Goal: Information Seeking & Learning: Learn about a topic

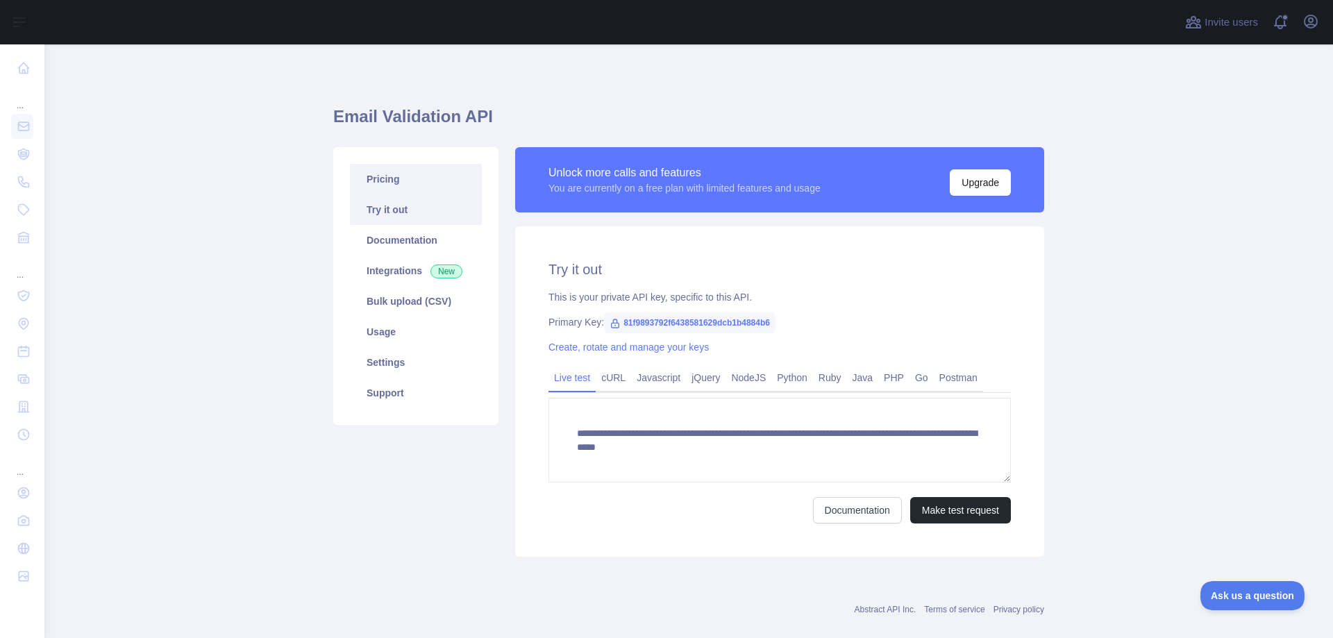
click at [384, 186] on link "Pricing" at bounding box center [416, 179] width 132 height 31
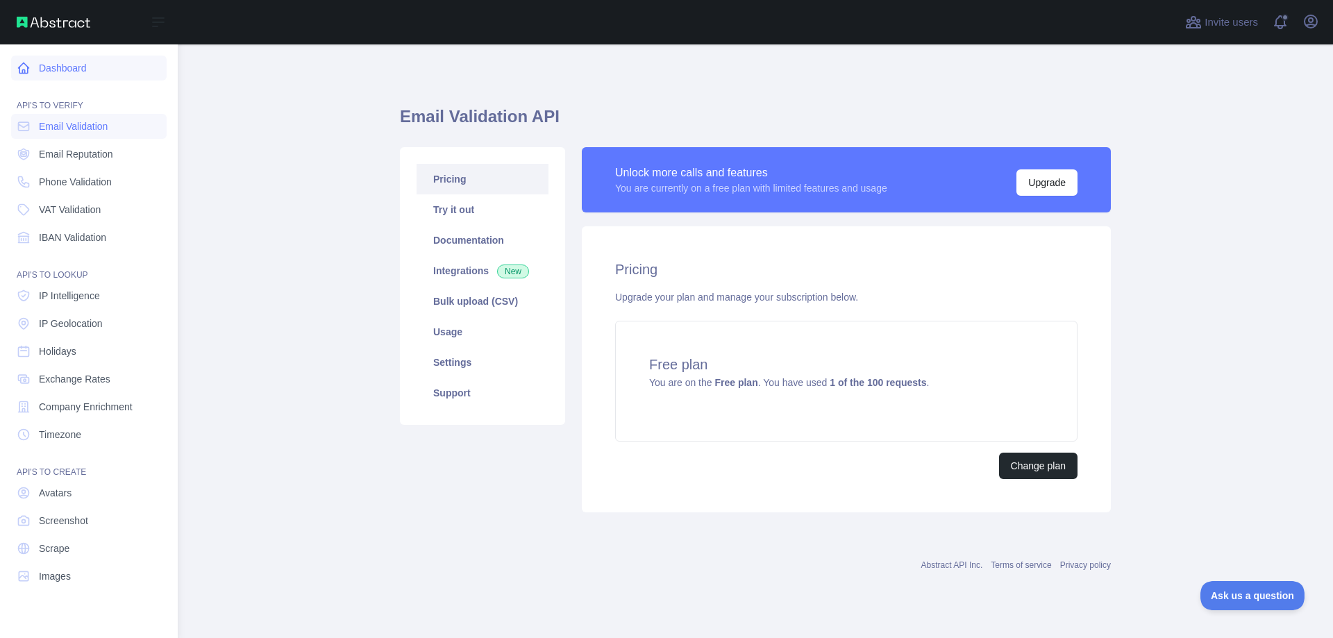
click at [58, 74] on link "Dashboard" at bounding box center [89, 68] width 156 height 25
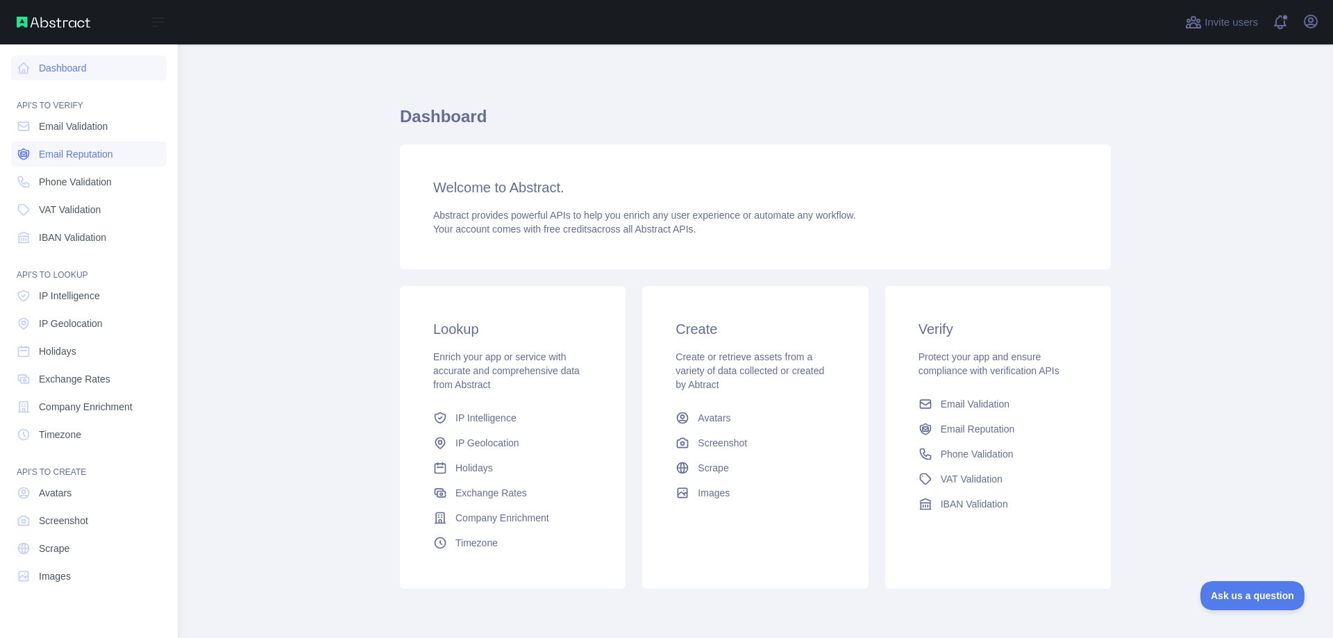
click at [63, 162] on link "Email Reputation" at bounding box center [89, 154] width 156 height 25
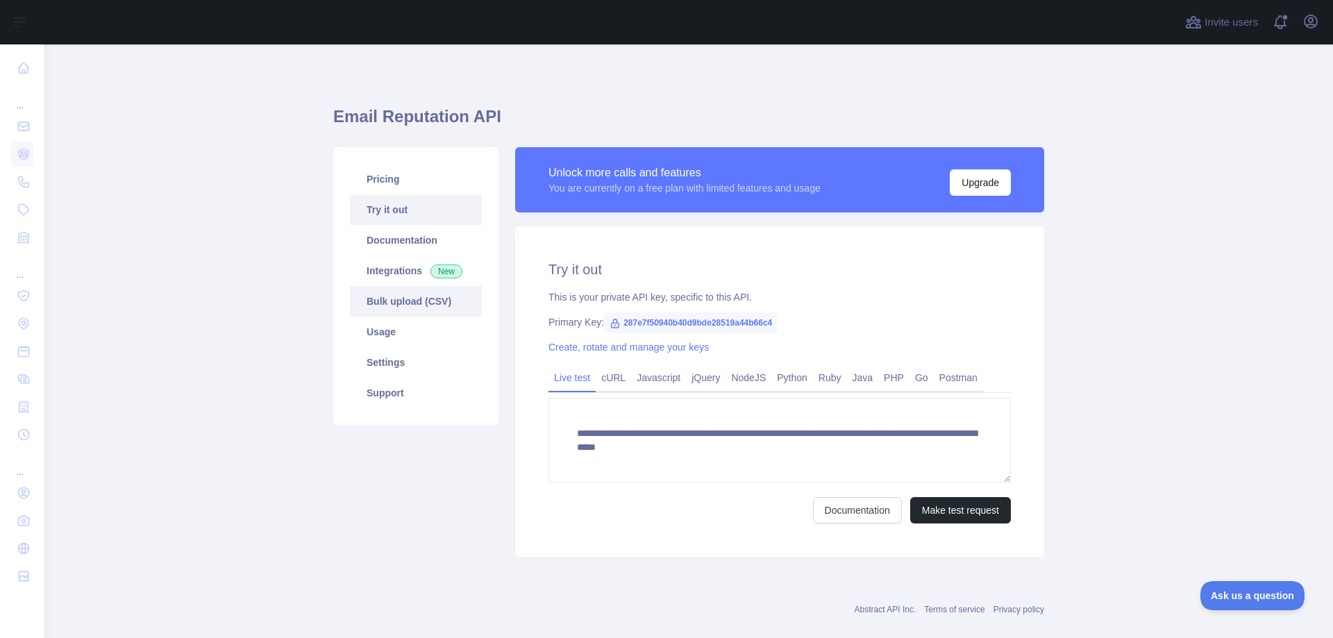
click at [384, 307] on link "Bulk upload (CSV)" at bounding box center [416, 301] width 132 height 31
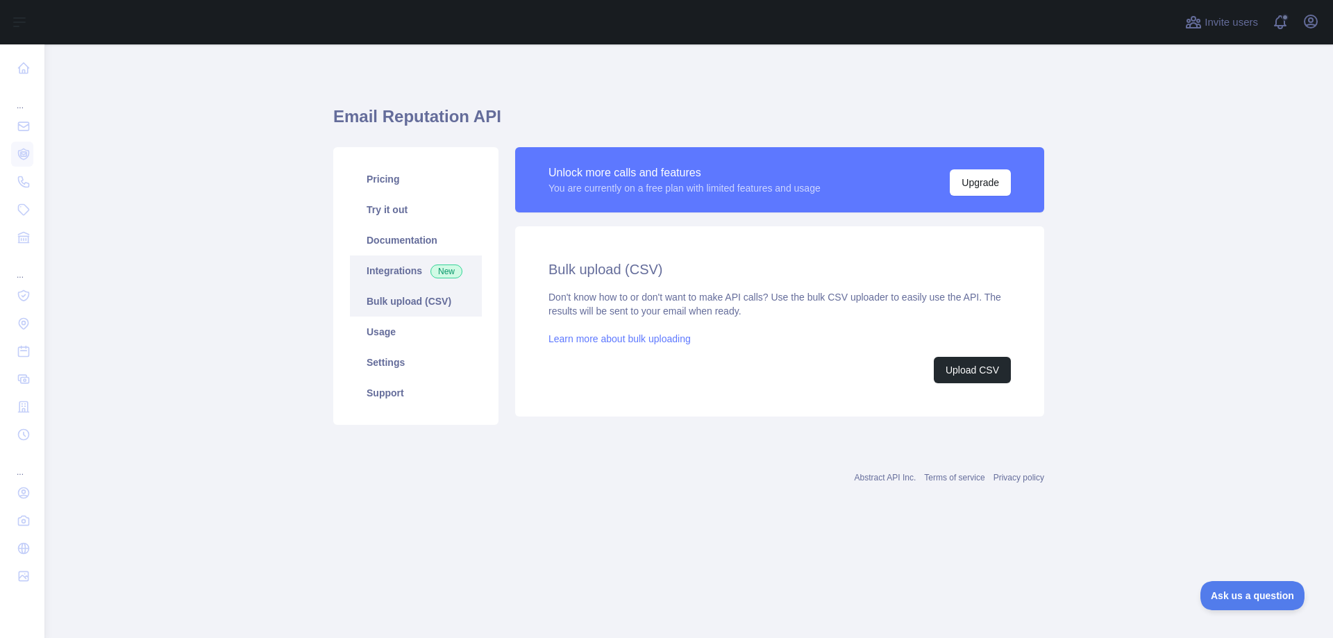
click at [372, 277] on link "Integrations New" at bounding box center [416, 271] width 132 height 31
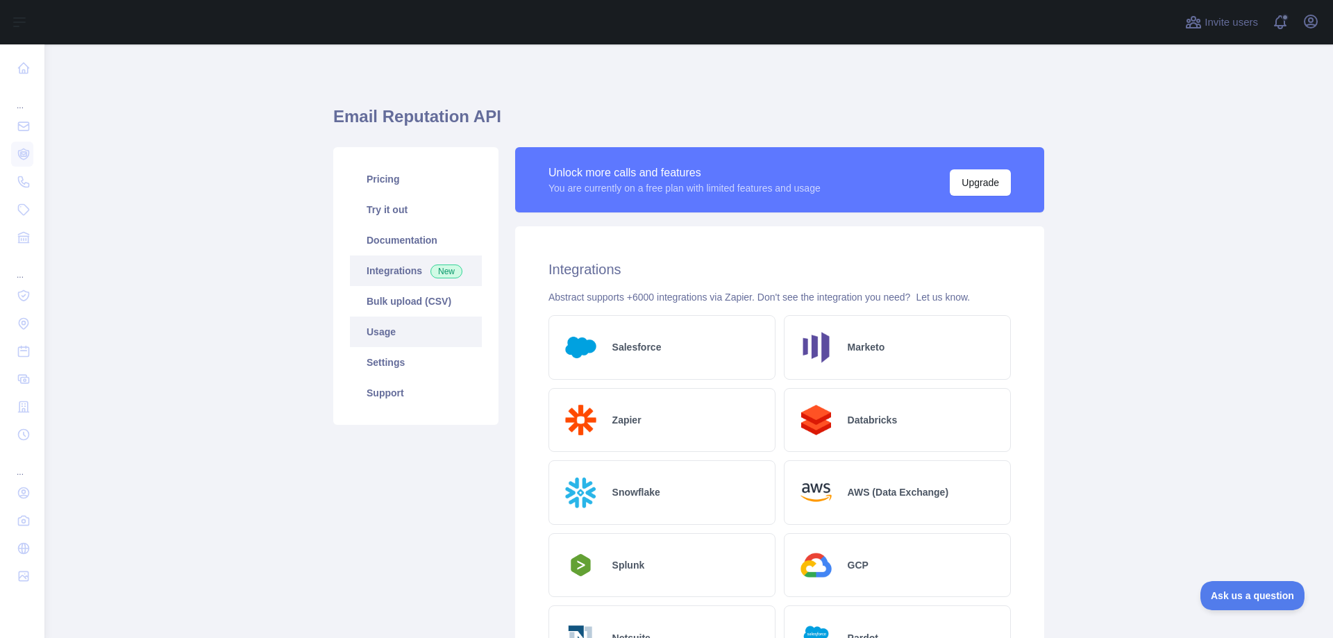
click at [376, 330] on link "Usage" at bounding box center [416, 332] width 132 height 31
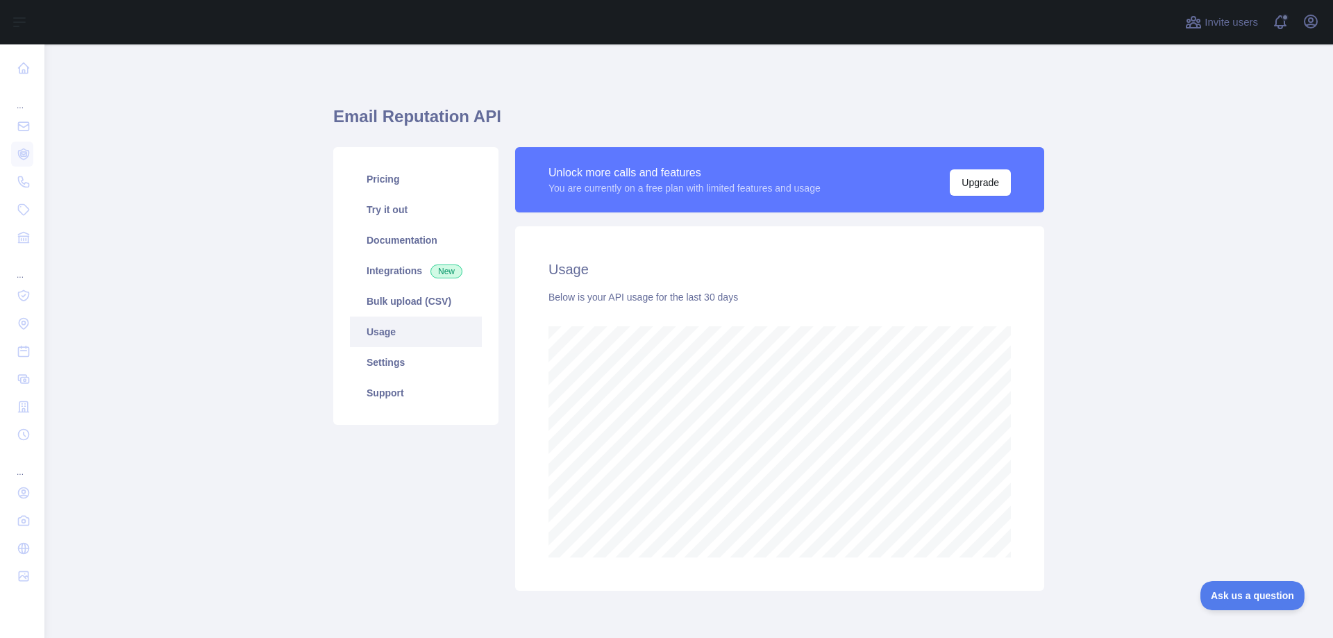
scroll to position [594, 1278]
click at [384, 210] on link "Try it out" at bounding box center [416, 209] width 132 height 31
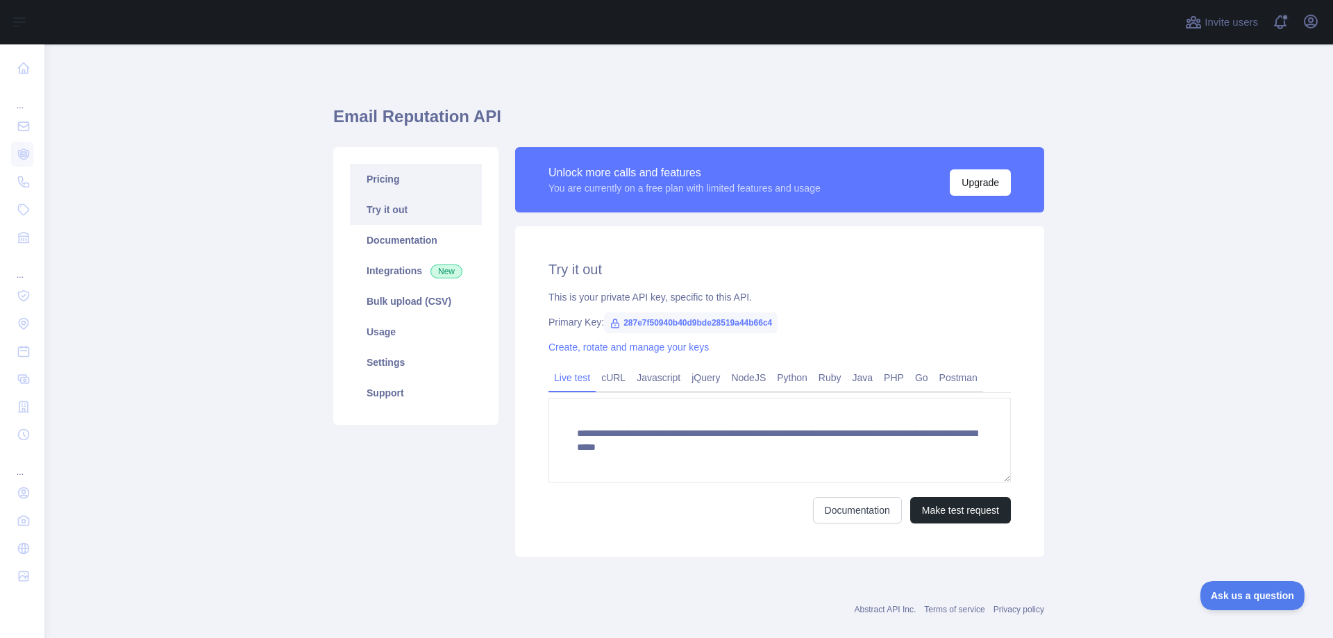
click at [386, 181] on link "Pricing" at bounding box center [416, 179] width 132 height 31
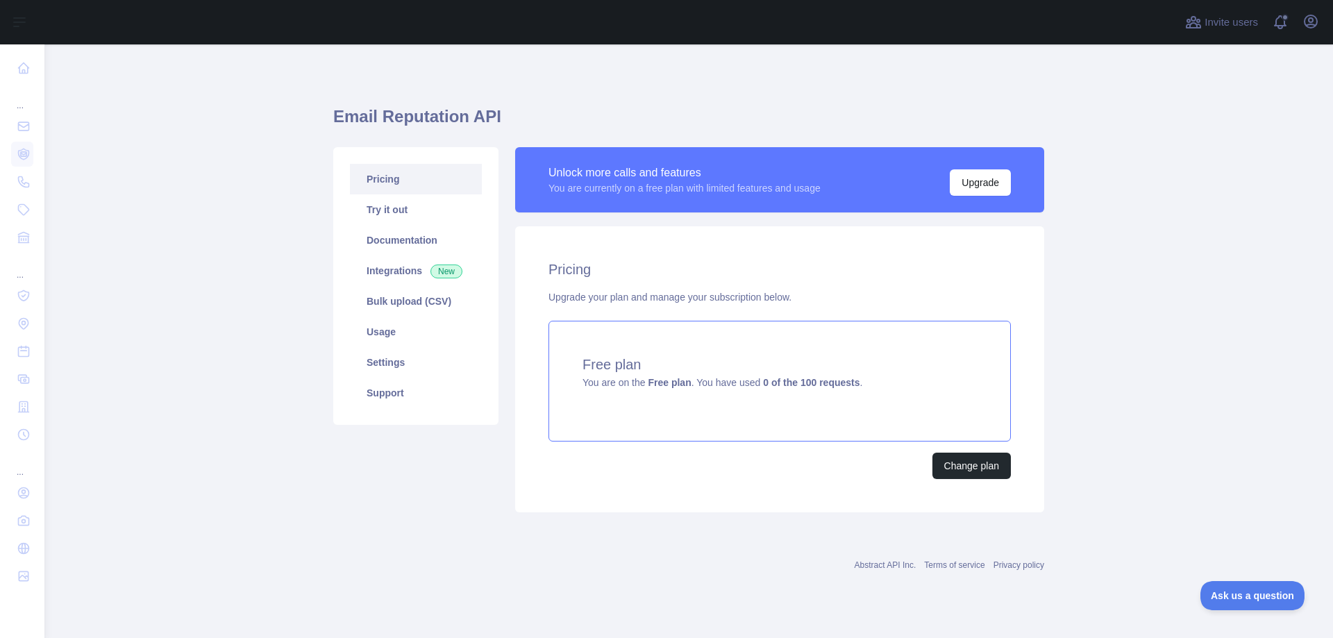
click at [648, 379] on strong "Free plan" at bounding box center [669, 382] width 43 height 11
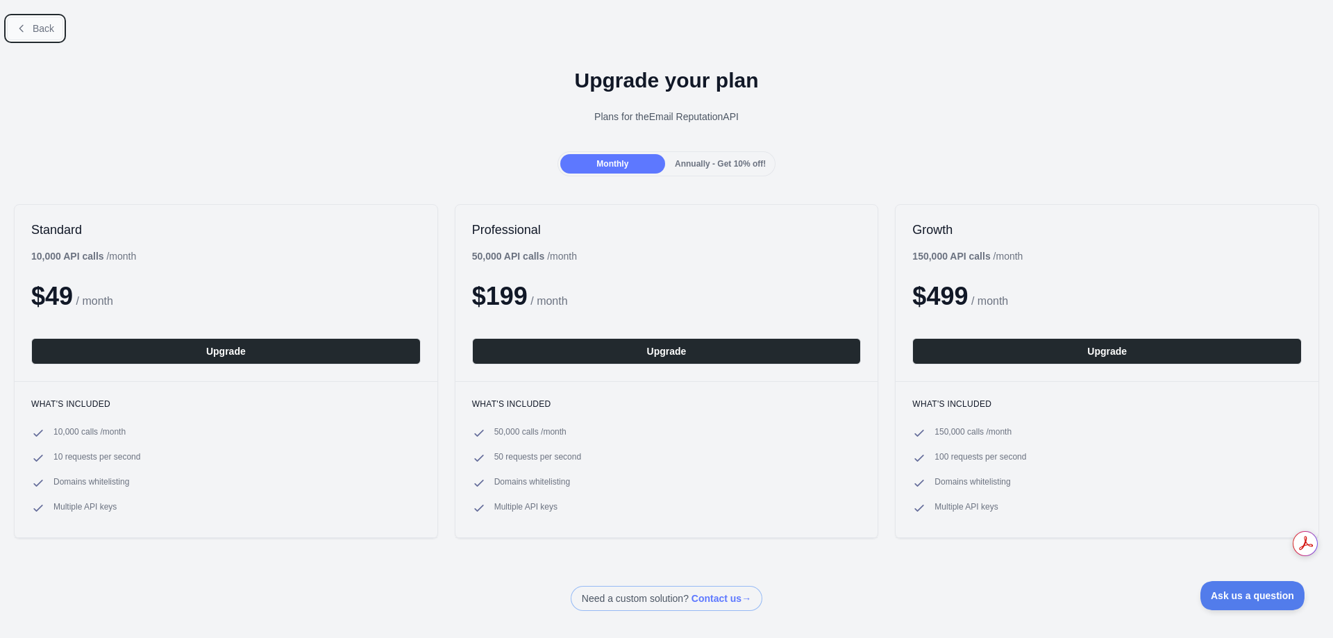
click at [42, 29] on span "Back" at bounding box center [44, 28] width 22 height 11
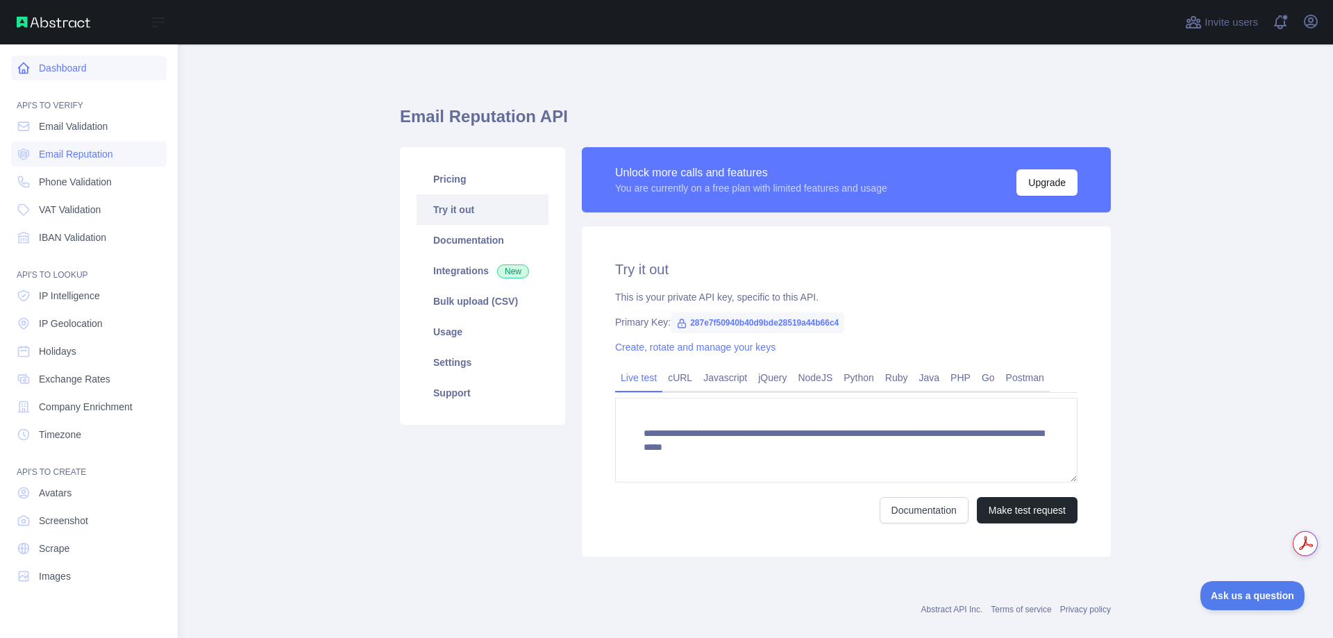
click at [59, 62] on link "Dashboard" at bounding box center [89, 68] width 156 height 25
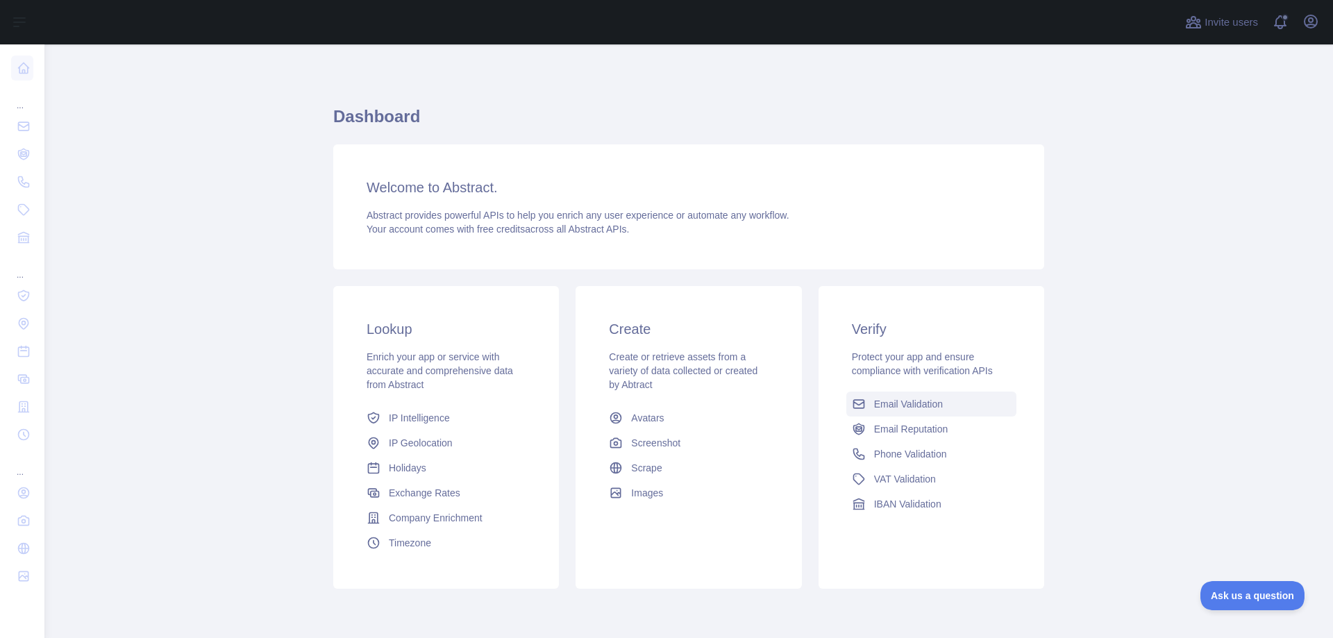
click at [899, 401] on span "Email Validation" at bounding box center [908, 404] width 69 height 14
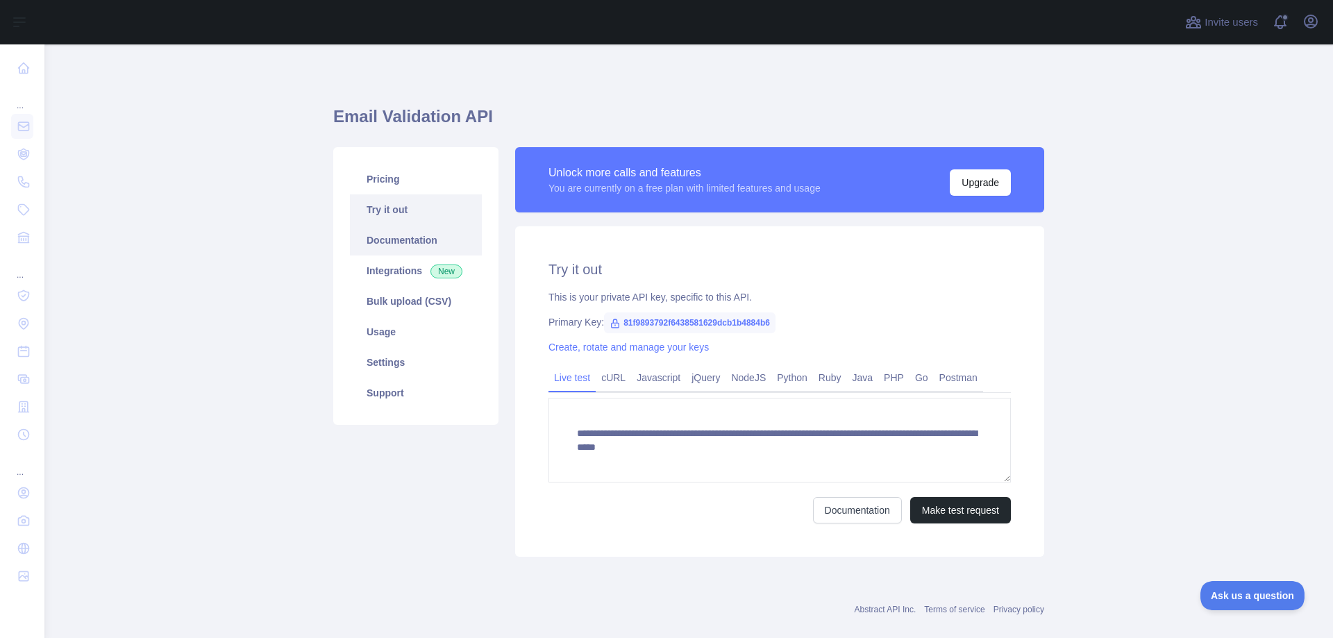
click at [409, 243] on link "Documentation" at bounding box center [416, 240] width 132 height 31
click at [403, 299] on link "Bulk upload (CSV)" at bounding box center [416, 301] width 132 height 31
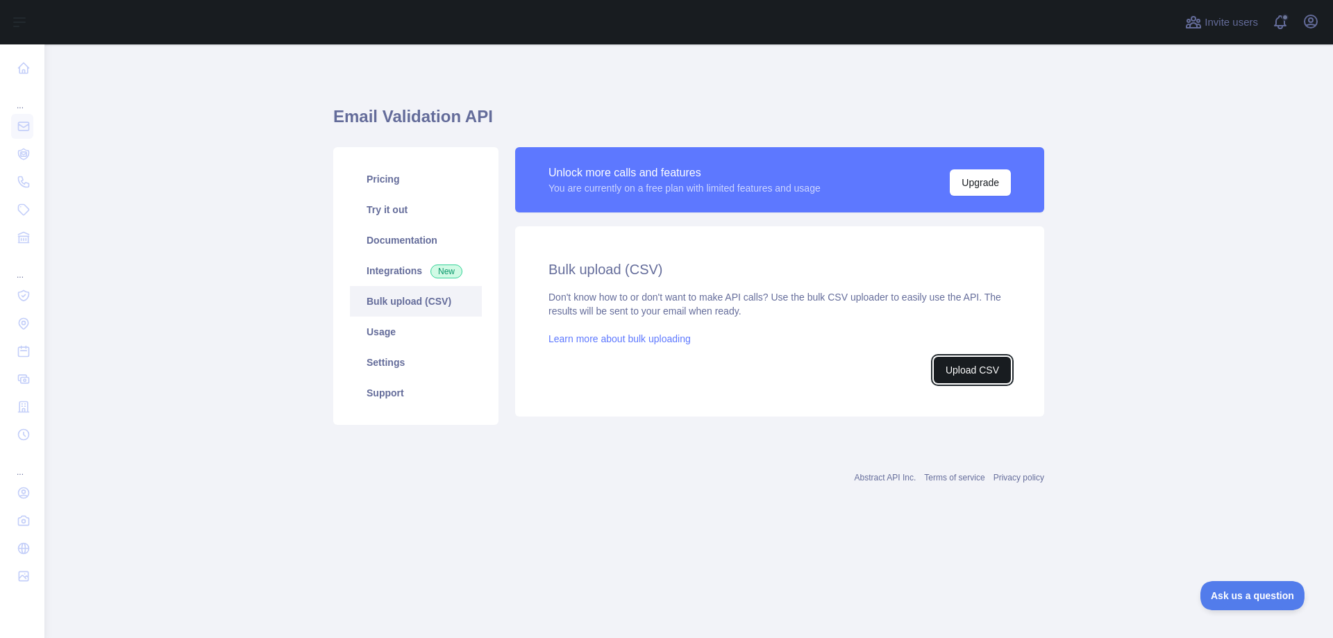
click at [996, 367] on button "Upload CSV" at bounding box center [972, 370] width 77 height 26
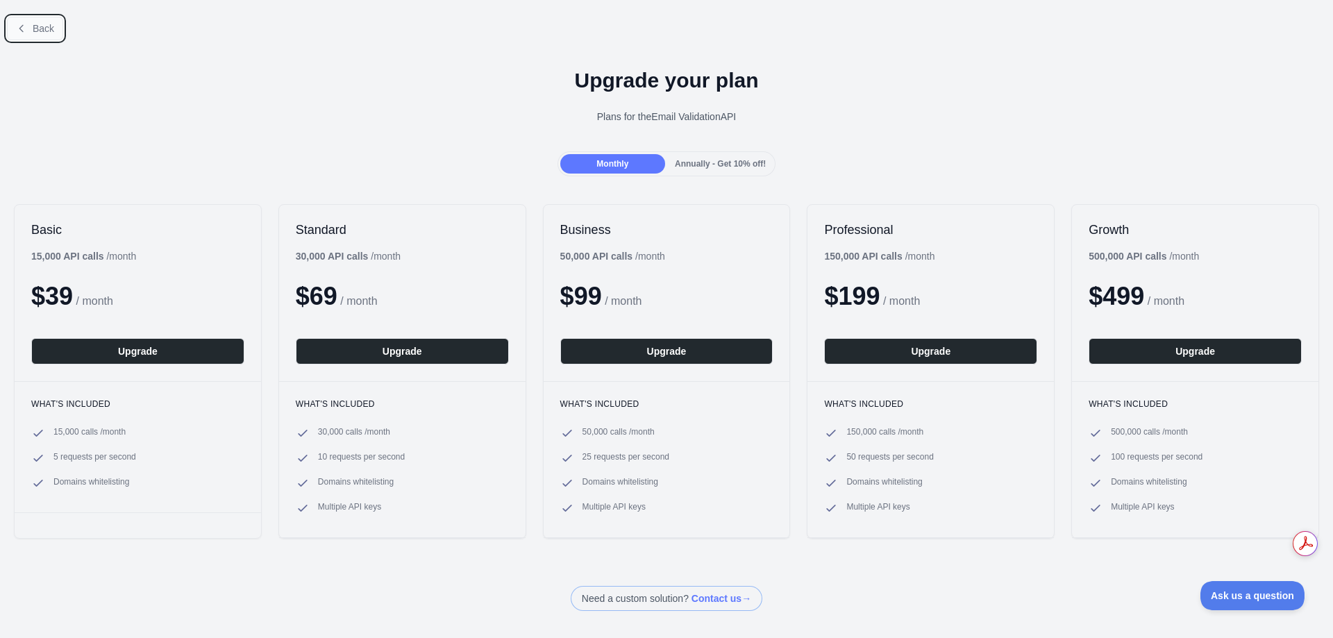
click at [20, 28] on icon at bounding box center [20, 28] width 3 height 6
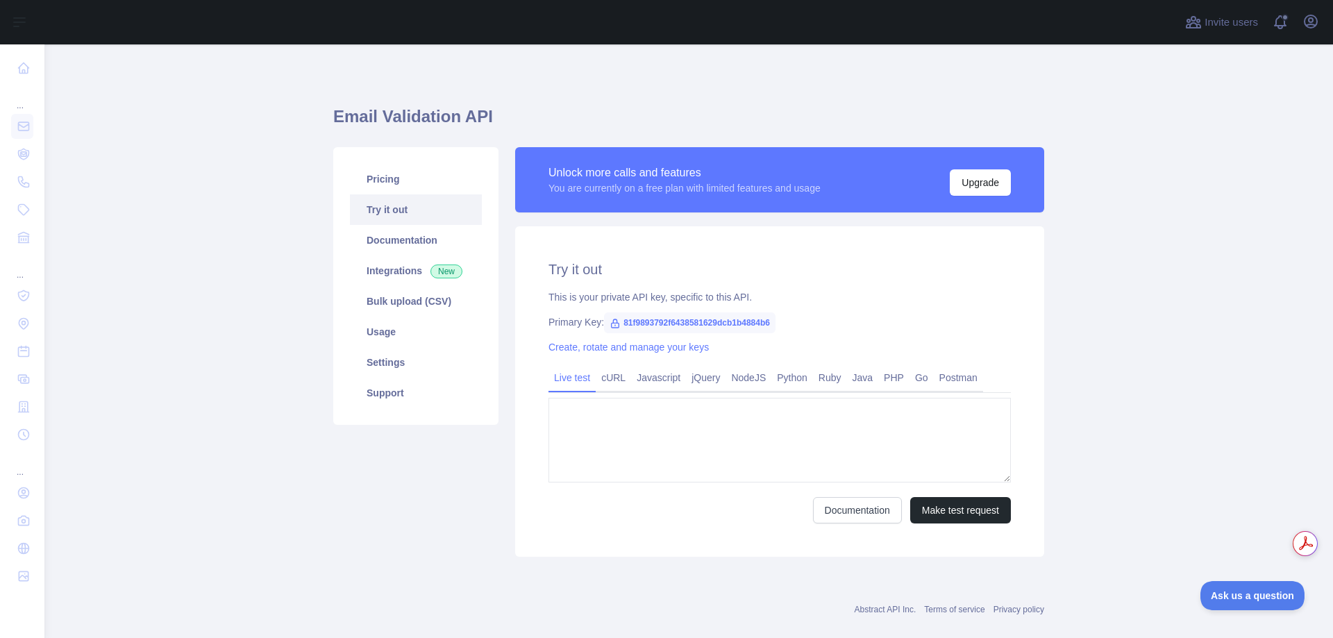
type textarea "**********"
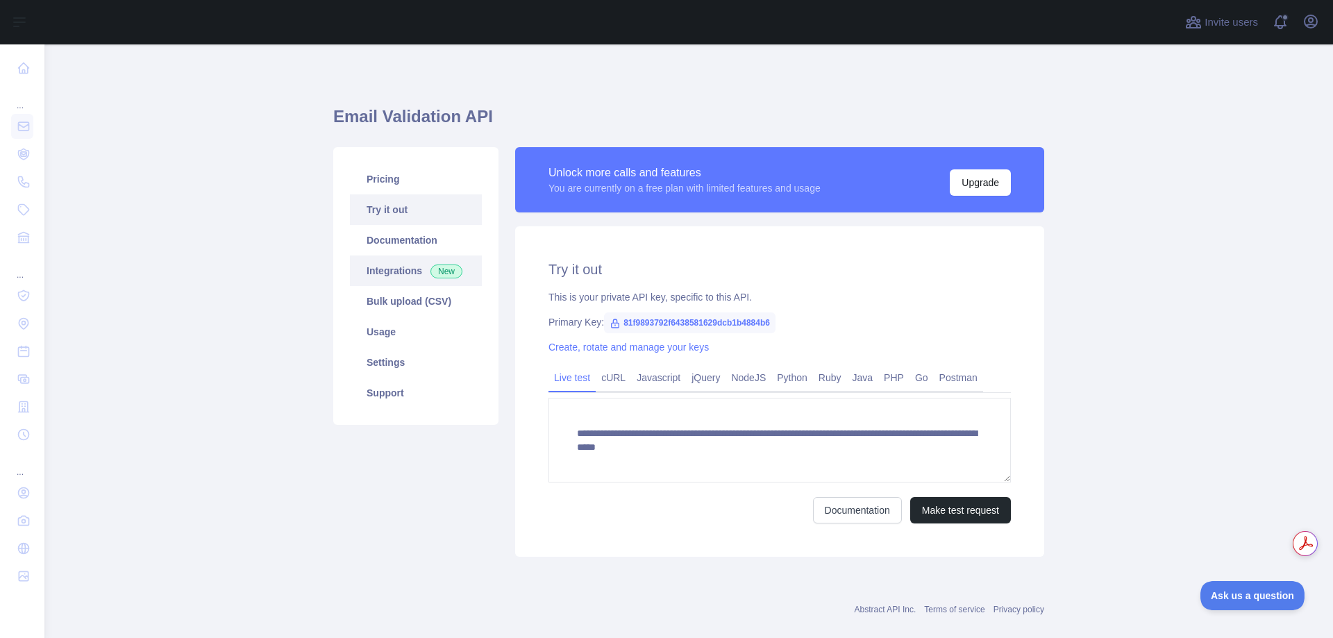
click at [401, 272] on link "Integrations New" at bounding box center [416, 271] width 132 height 31
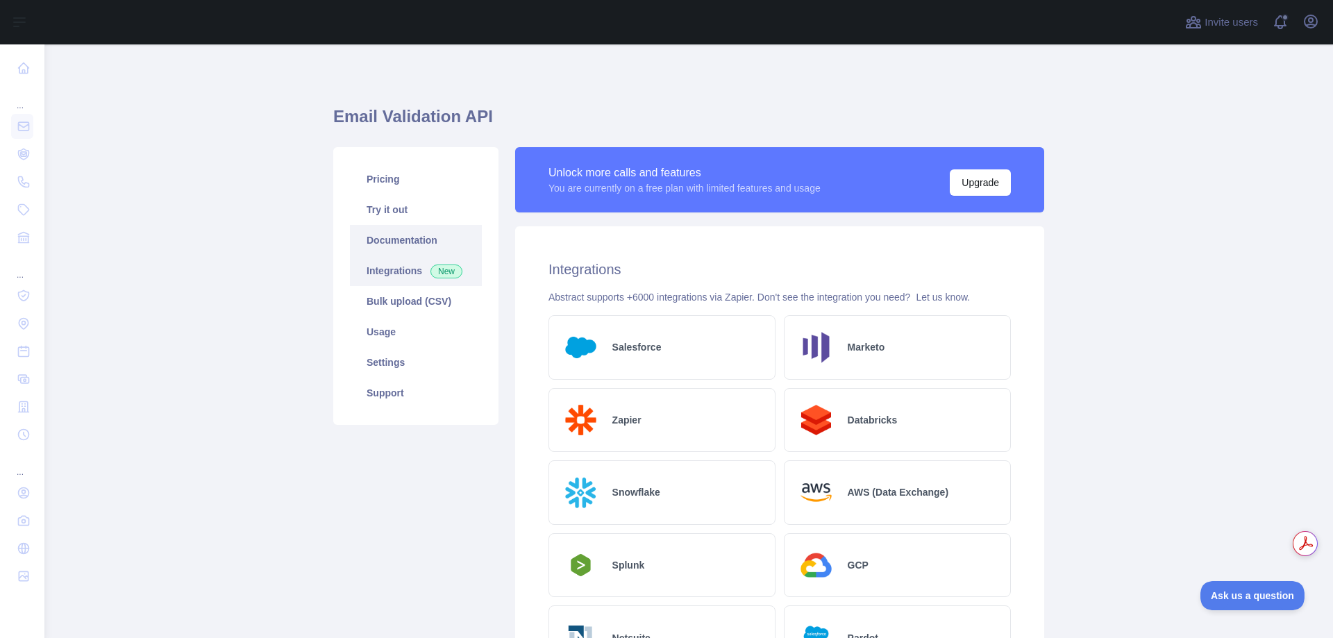
click at [399, 240] on link "Documentation" at bounding box center [416, 240] width 132 height 31
